Goal: Information Seeking & Learning: Learn about a topic

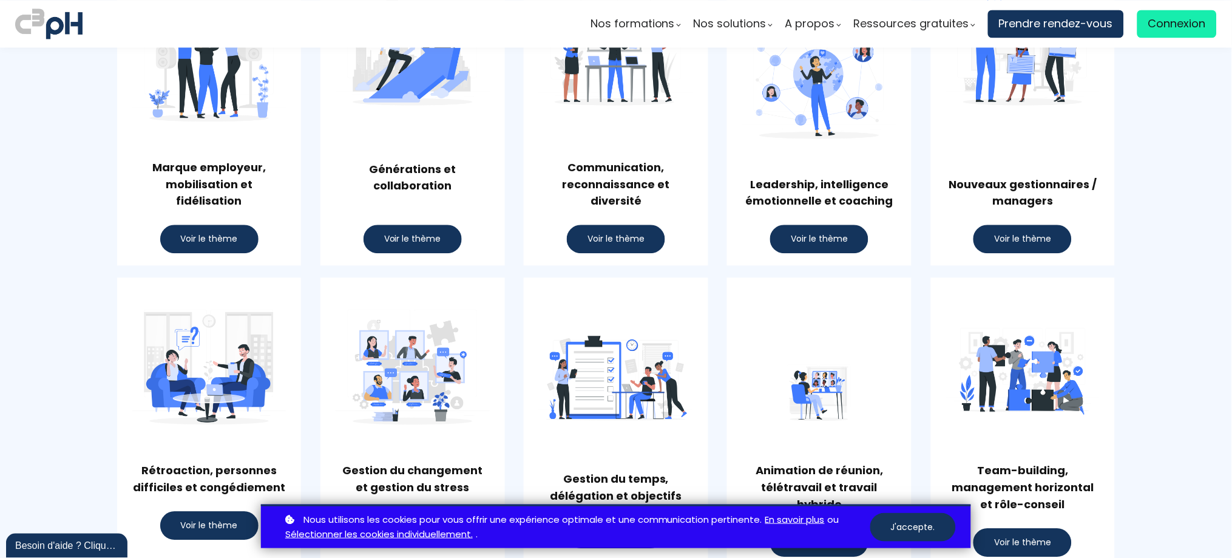
scroll to position [754, 0]
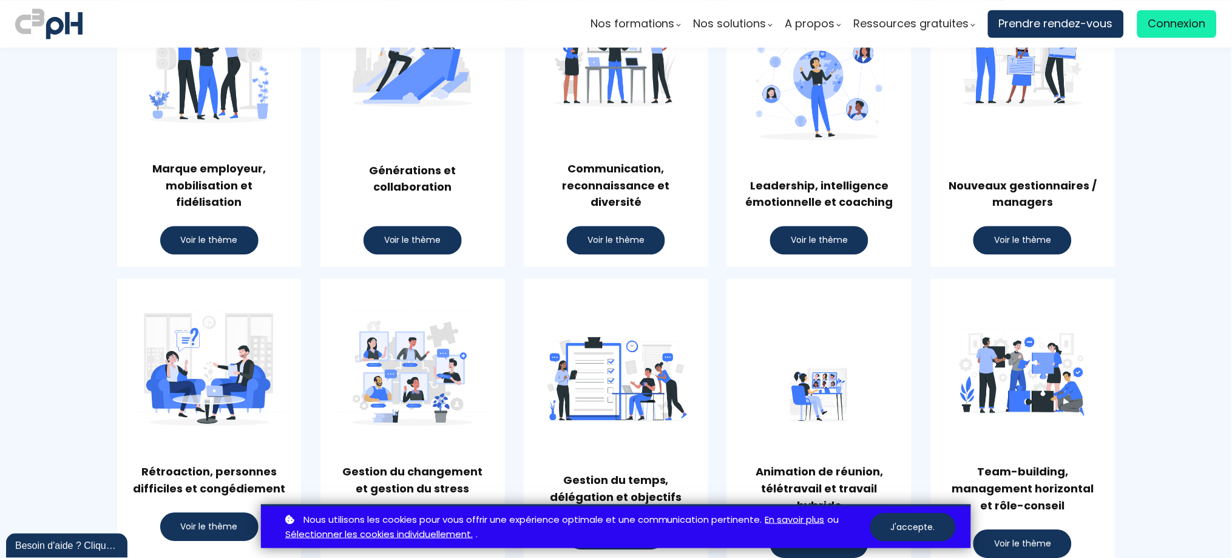
click at [1022, 242] on span "Voir le thème" at bounding box center [1022, 240] width 57 height 13
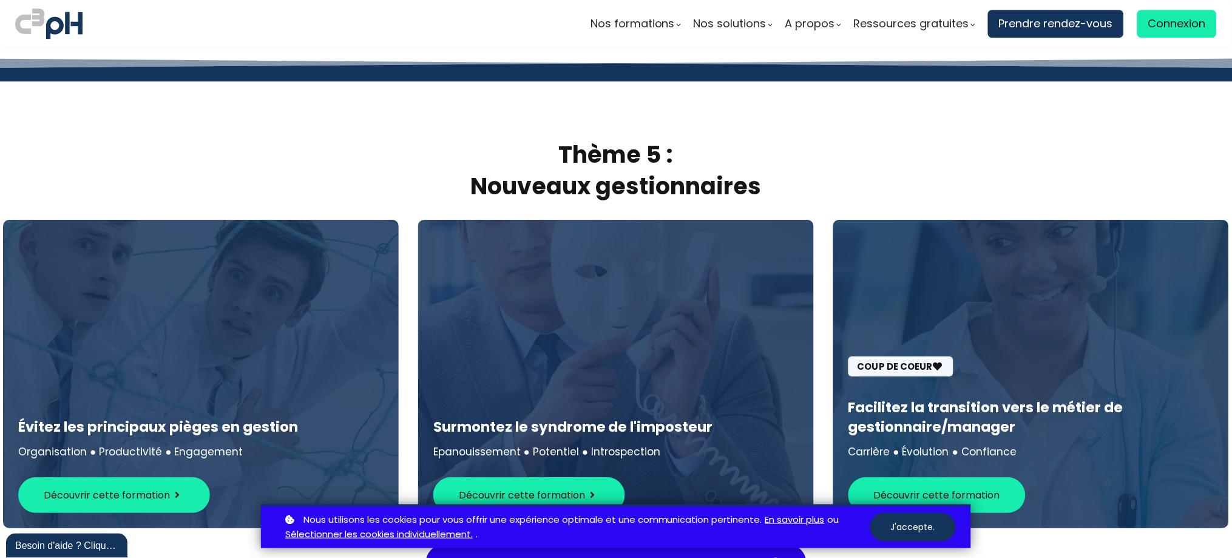
scroll to position [3710, 0]
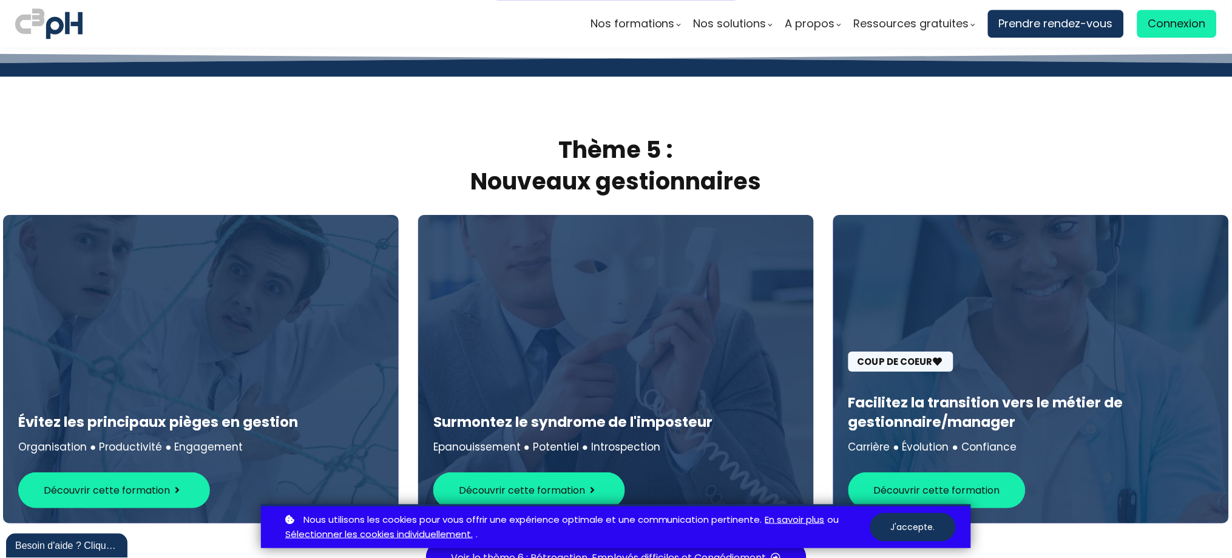
click at [580, 483] on span "Découvrir cette formation" at bounding box center [522, 490] width 126 height 15
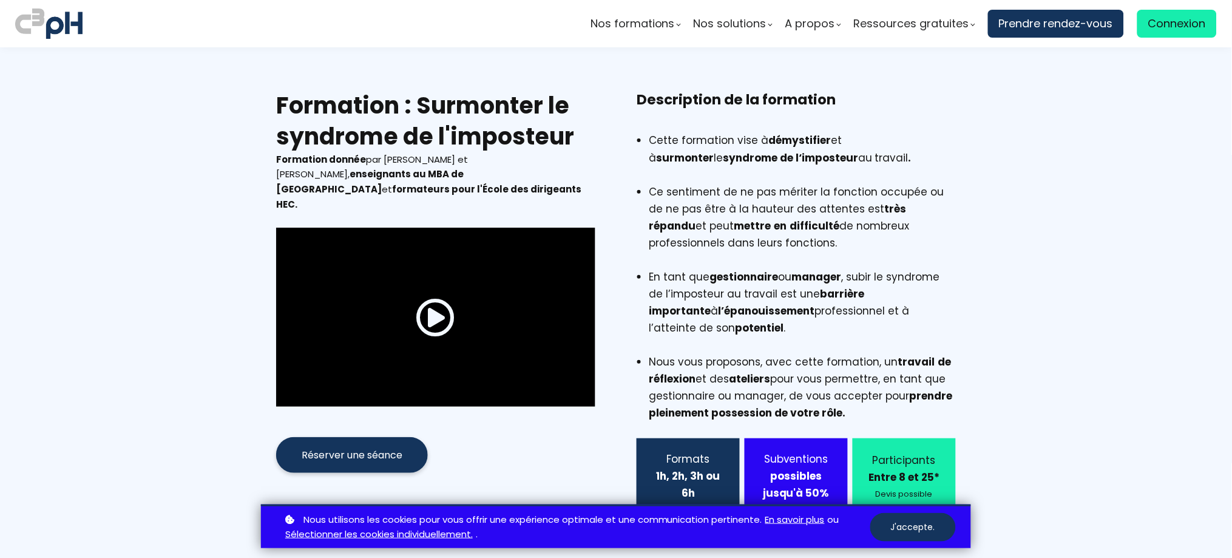
scroll to position [736, 0]
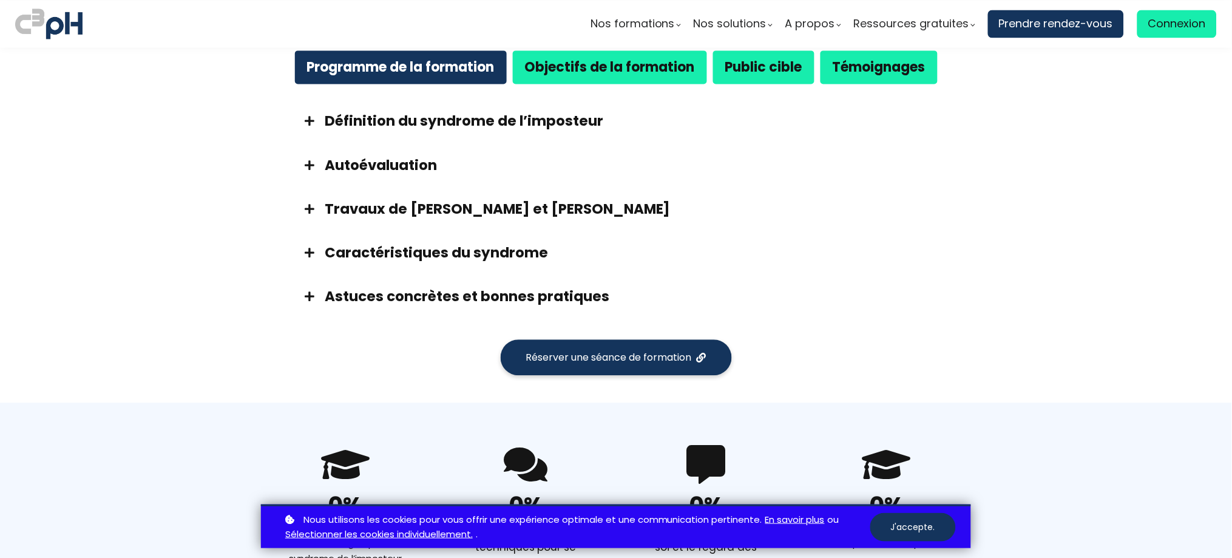
click at [580, 71] on strong "Objectifs de la formation" at bounding box center [610, 67] width 170 height 19
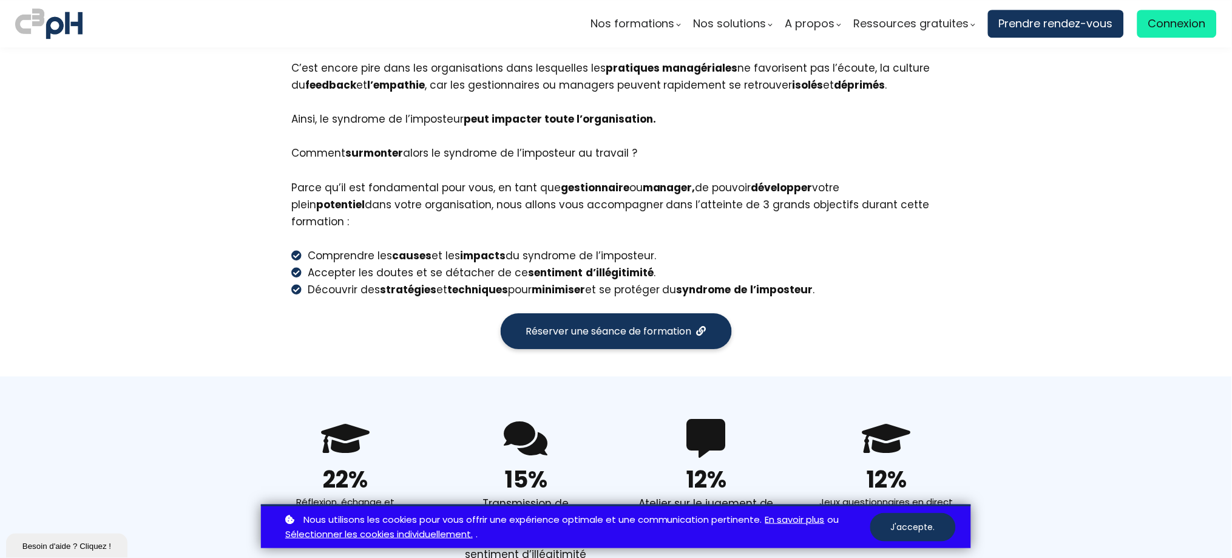
scroll to position [0, 0]
drag, startPoint x: 827, startPoint y: 255, endPoint x: 279, endPoint y: 223, distance: 549.0
click at [279, 223] on div "Avez-vous déjà eu des doutes sur vos compétences ? Pensez-vous, par moment, ne …" at bounding box center [616, 26] width 680 height 543
copy ul "Comprendre les causes et les impacts du syndrome de l’imposteur. Accepter les d…"
